Goal: Task Accomplishment & Management: Manage account settings

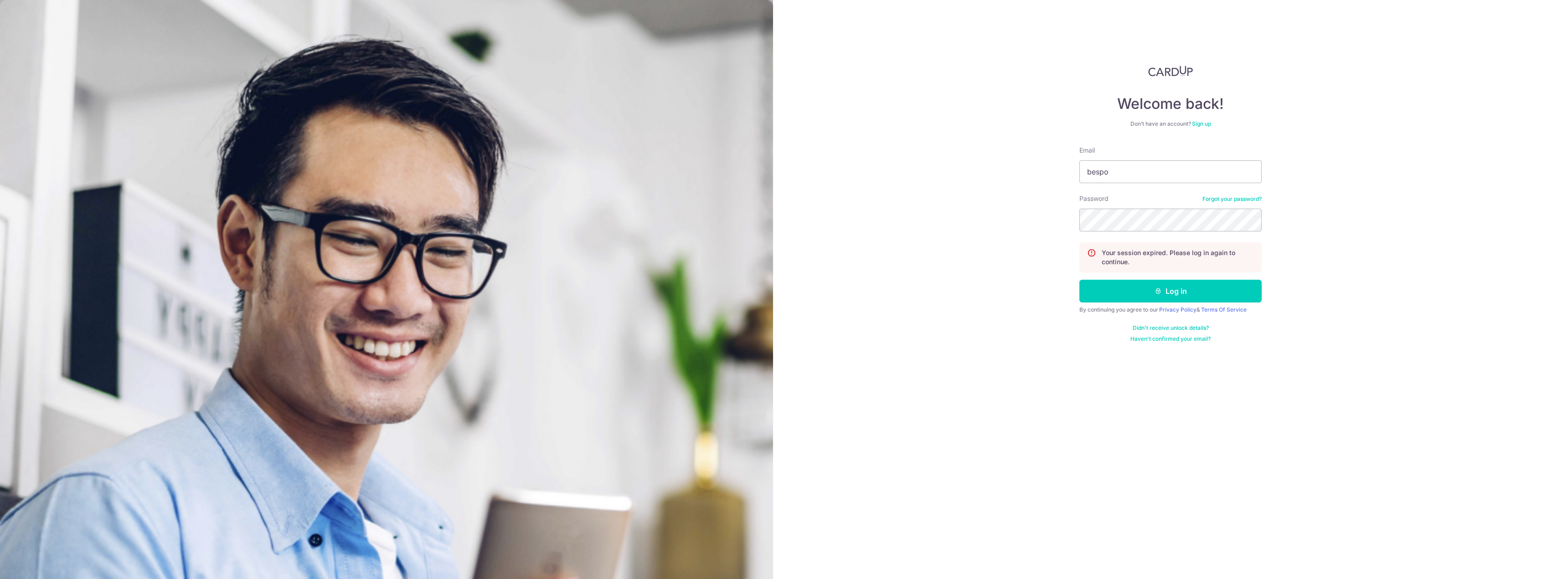
type input "[EMAIL_ADDRESS][DOMAIN_NAME]"
click at [1195, 279] on form "Email bespokeforte@gmail.com Password Forgot your password? Your session expire…" at bounding box center [1170, 244] width 182 height 197
click at [1190, 287] on button "Log in" at bounding box center [1170, 291] width 182 height 23
